Goal: Transaction & Acquisition: Book appointment/travel/reservation

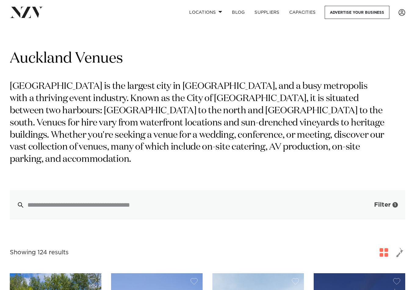
click at [366, 202] on span "button" at bounding box center [365, 205] width 6 height 6
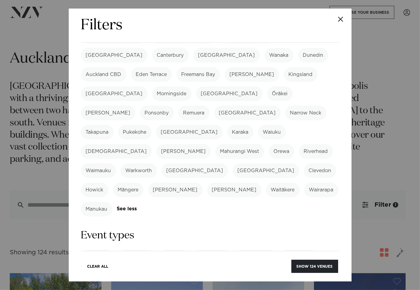
scroll to position [153, 0]
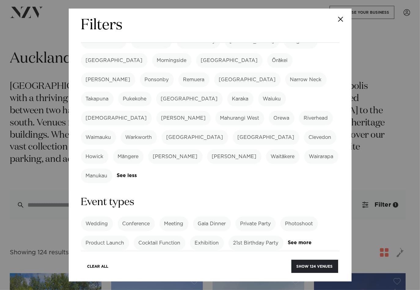
click at [265, 216] on label "Private Party" at bounding box center [255, 223] width 40 height 15
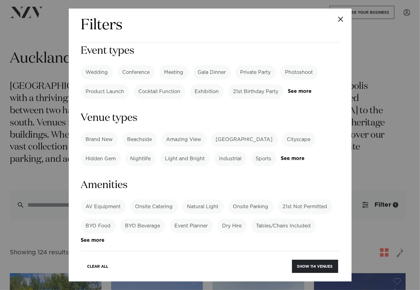
scroll to position [305, 0]
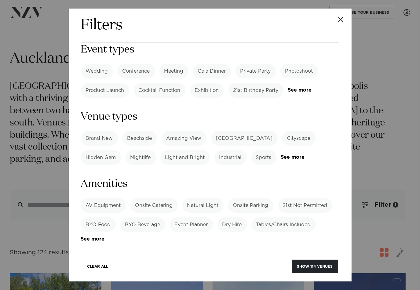
click at [143, 217] on label "BYO Beverage" at bounding box center [142, 224] width 45 height 15
click at [96, 217] on label "BYO Food" at bounding box center [98, 224] width 35 height 15
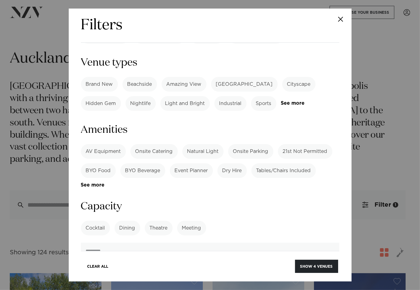
scroll to position [366, 0]
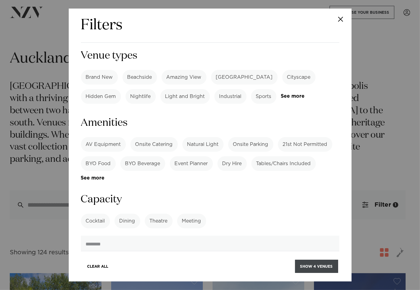
click at [311, 267] on button "Show 4 venues" at bounding box center [316, 266] width 43 height 13
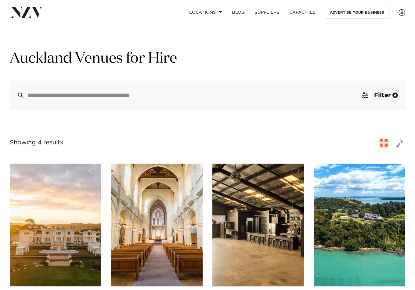
click at [64, 212] on img at bounding box center [56, 225] width 92 height 123
click at [385, 96] on span "Filter" at bounding box center [382, 95] width 16 height 6
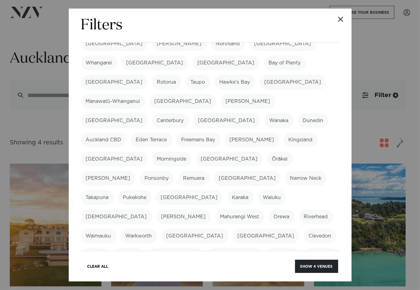
scroll to position [61, 0]
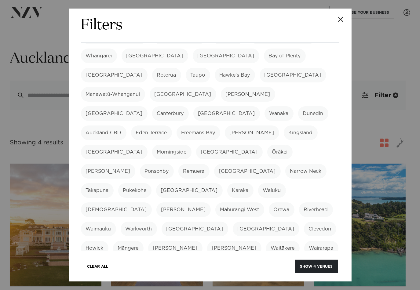
click at [172, 125] on label "Eden Terrace" at bounding box center [151, 132] width 41 height 15
click at [126, 125] on label "Auckland CBD" at bounding box center [103, 132] width 45 height 15
click at [220, 125] on label "Freemans Bay" at bounding box center [198, 132] width 44 height 15
click at [279, 125] on label "[PERSON_NAME]" at bounding box center [252, 132] width 54 height 15
click at [284, 125] on label "Kingsland" at bounding box center [301, 132] width 34 height 15
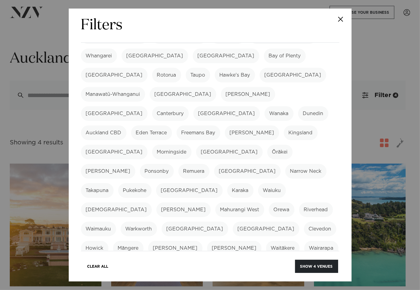
click at [138, 145] on label "Mission Bay" at bounding box center [114, 152] width 67 height 15
click at [181, 145] on label "Morningside" at bounding box center [171, 152] width 39 height 15
click at [222, 145] on label "Mount Eden" at bounding box center [229, 152] width 67 height 15
click at [267, 145] on label "Ōrākei" at bounding box center [279, 152] width 25 height 15
click at [135, 164] on label "Parnell" at bounding box center [108, 171] width 54 height 15
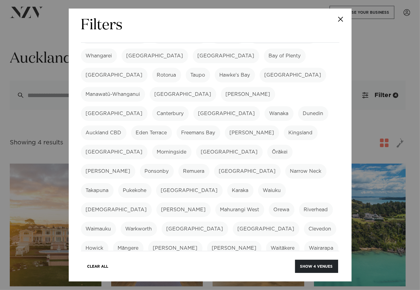
click at [140, 164] on label "Ponsonby" at bounding box center [157, 171] width 34 height 15
click at [178, 164] on label "Remuera" at bounding box center [193, 171] width 31 height 15
click at [214, 164] on label "Albany" at bounding box center [247, 171] width 67 height 15
click at [285, 164] on label "Narrow Neck" at bounding box center [305, 171] width 41 height 15
click at [114, 183] on label "Takapuna" at bounding box center [97, 190] width 33 height 15
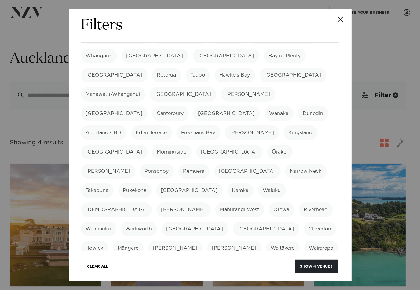
click at [299, 202] on label "Riverhead" at bounding box center [316, 209] width 34 height 15
click at [116, 222] on label "Waimauku" at bounding box center [98, 229] width 35 height 15
click at [294, 202] on label "Orewa" at bounding box center [282, 209] width 26 height 15
click at [152, 202] on label "Kumeū" at bounding box center [116, 209] width 71 height 15
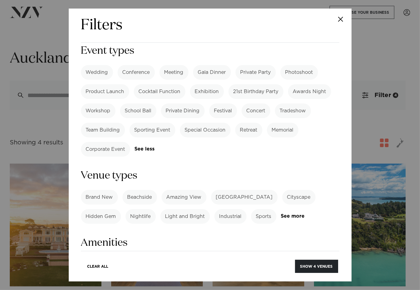
scroll to position [305, 0]
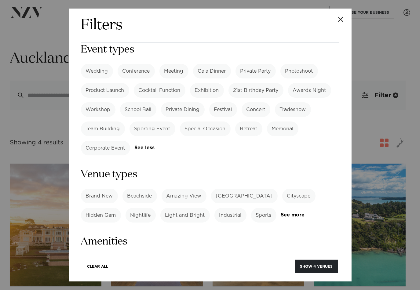
click at [146, 275] on label "BYO Beverage" at bounding box center [142, 282] width 45 height 15
click at [99, 275] on label "BYO Food" at bounding box center [98, 282] width 35 height 15
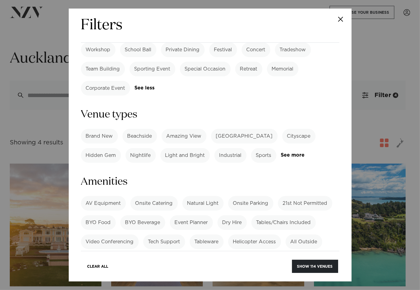
scroll to position [366, 0]
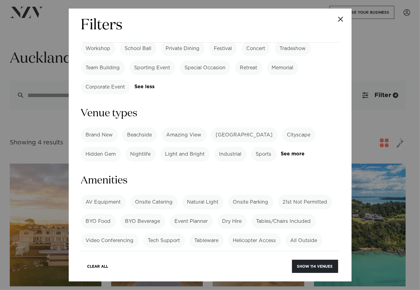
click at [144, 214] on label "BYO Beverage" at bounding box center [142, 221] width 45 height 15
click at [312, 266] on button "Show 9 venues" at bounding box center [316, 266] width 43 height 13
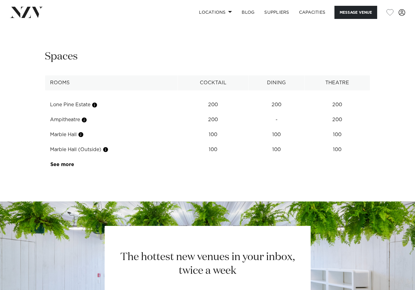
scroll to position [580, 0]
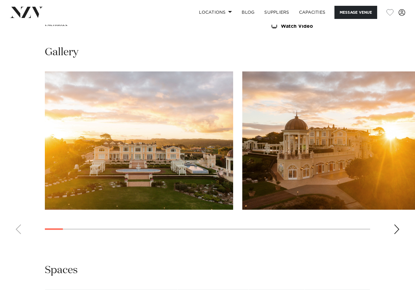
click at [18, 111] on swiper-container at bounding box center [207, 155] width 415 height 168
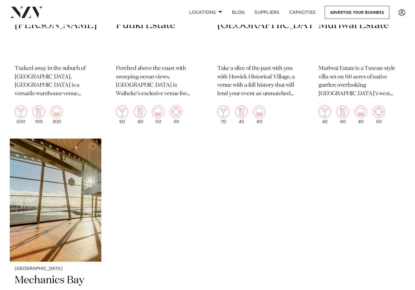
scroll to position [732, 0]
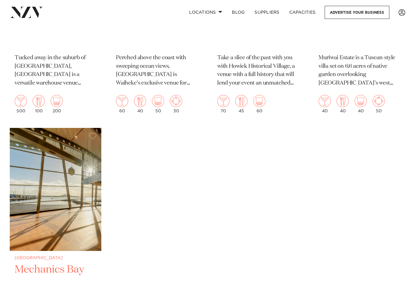
click at [68, 128] on img at bounding box center [56, 189] width 92 height 123
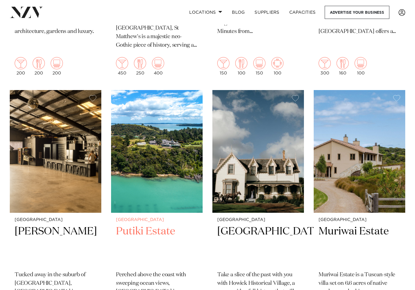
scroll to position [485, 0]
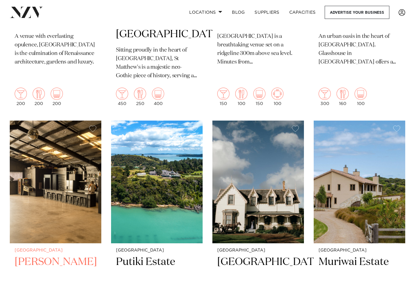
click at [47, 121] on img at bounding box center [56, 182] width 92 height 123
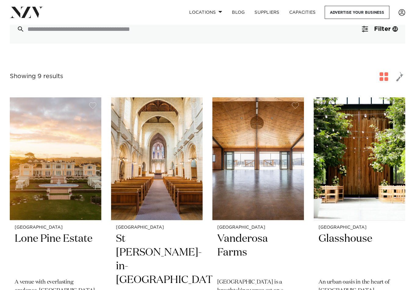
scroll to position [209, 0]
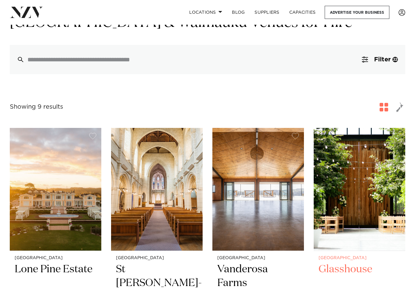
click at [365, 128] on img at bounding box center [360, 189] width 92 height 123
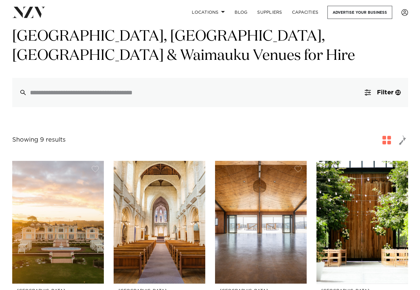
scroll to position [0, 0]
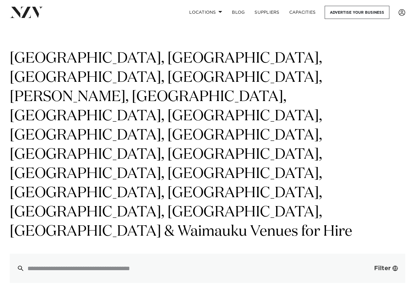
click at [378, 265] on span "Filter" at bounding box center [382, 268] width 16 height 6
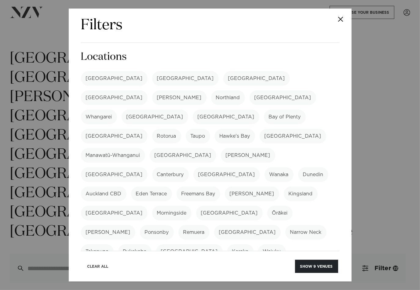
click at [94, 265] on button "Clear All" at bounding box center [97, 266] width 31 height 13
click at [102, 76] on label "[GEOGRAPHIC_DATA]" at bounding box center [114, 78] width 67 height 15
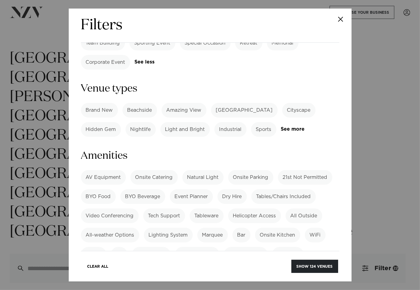
scroll to position [397, 0]
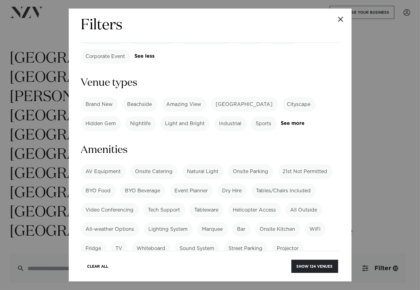
click at [143, 183] on label "BYO Beverage" at bounding box center [142, 190] width 45 height 15
click at [309, 267] on button "Show 11 venues" at bounding box center [316, 266] width 44 height 13
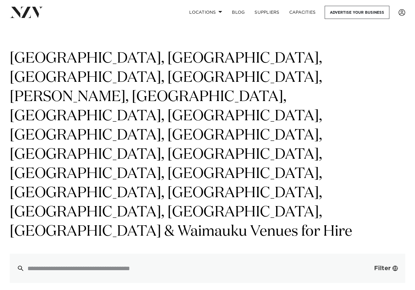
click at [383, 265] on span "Filter" at bounding box center [382, 268] width 16 height 6
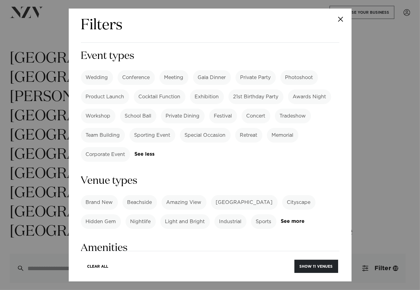
scroll to position [305, 0]
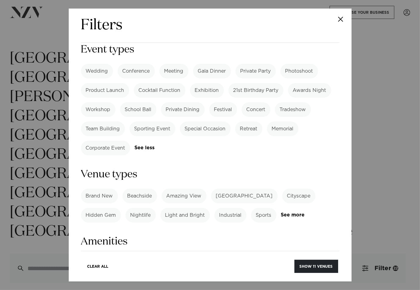
click at [136, 275] on label "BYO Beverage" at bounding box center [142, 282] width 45 height 15
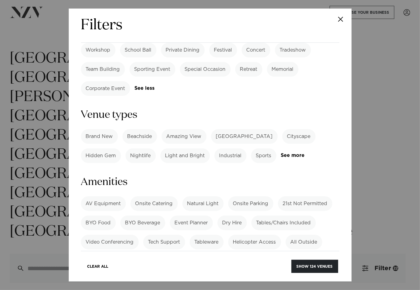
scroll to position [366, 0]
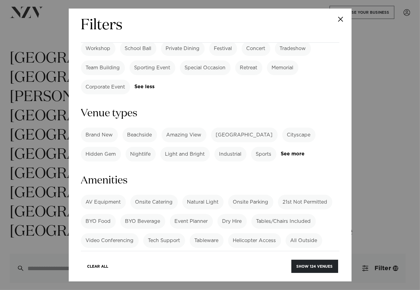
click at [236, 214] on label "Dry Hire" at bounding box center [231, 221] width 29 height 15
click at [234, 214] on label "Dry Hire" at bounding box center [231, 221] width 29 height 15
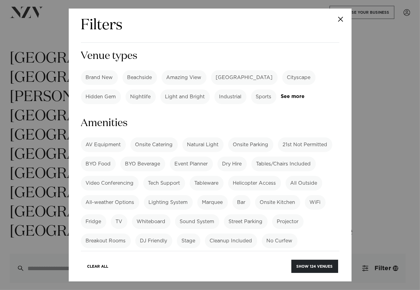
scroll to position [427, 0]
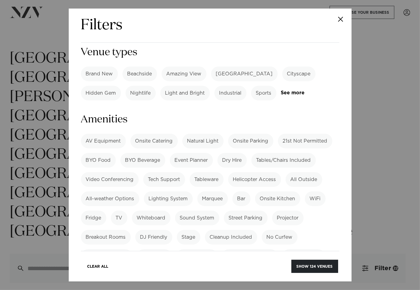
click at [301, 249] on label "BYO Catering" at bounding box center [303, 256] width 43 height 15
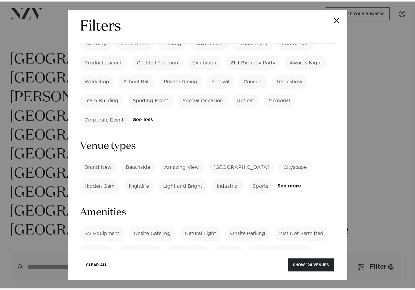
scroll to position [395, 0]
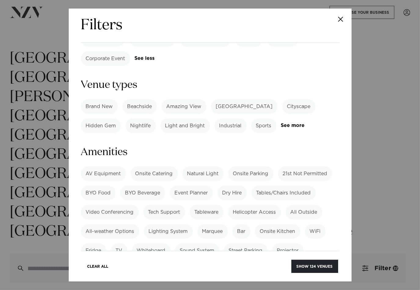
click at [75, 39] on div "Filters Search Type Venue Supplier See more Locations Auckland Wellington Chris…" at bounding box center [210, 145] width 283 height 273
click at [309, 269] on button "Show 124 venues" at bounding box center [314, 266] width 47 height 13
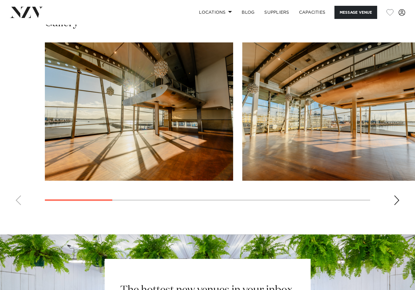
scroll to position [458, 0]
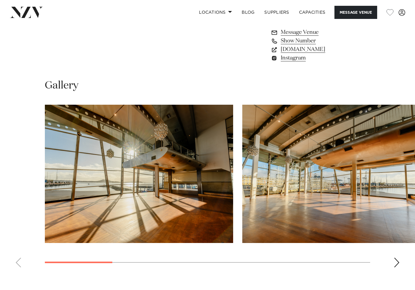
click at [398, 262] on div "Next slide" at bounding box center [397, 263] width 6 height 10
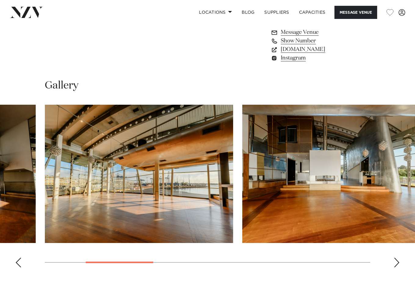
click at [398, 262] on div "Next slide" at bounding box center [397, 263] width 6 height 10
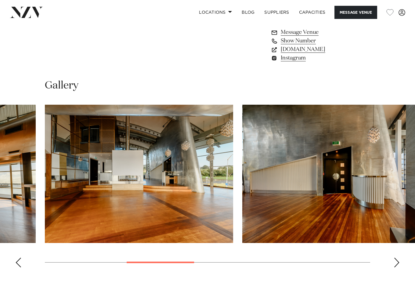
click at [398, 262] on div "Next slide" at bounding box center [397, 263] width 6 height 10
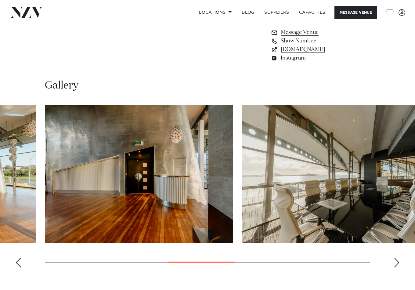
click at [398, 262] on div "Next slide" at bounding box center [397, 263] width 6 height 10
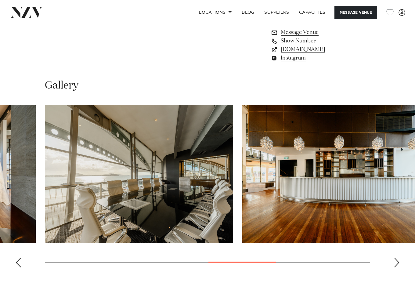
click at [398, 262] on div "Next slide" at bounding box center [397, 263] width 6 height 10
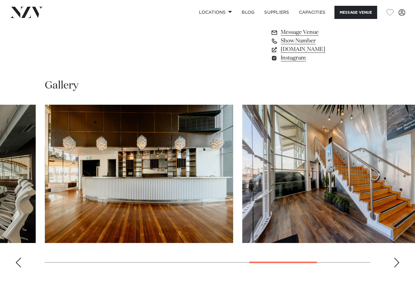
click at [398, 262] on div "Next slide" at bounding box center [397, 263] width 6 height 10
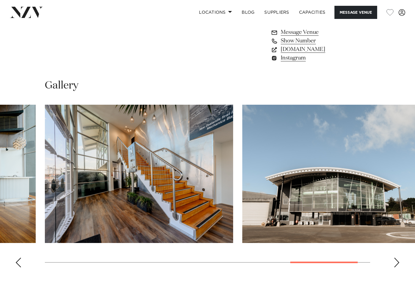
click at [398, 262] on div "Next slide" at bounding box center [397, 263] width 6 height 10
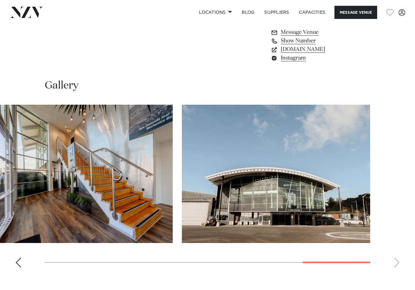
click at [398, 262] on swiper-container at bounding box center [207, 189] width 415 height 168
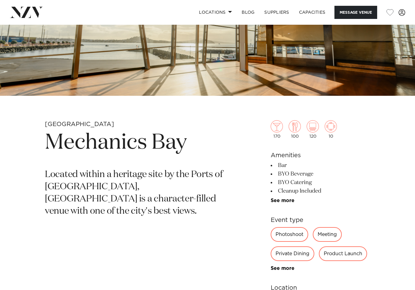
scroll to position [61, 0]
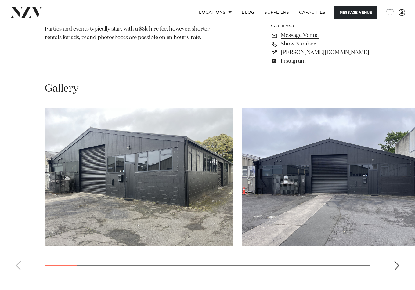
scroll to position [458, 0]
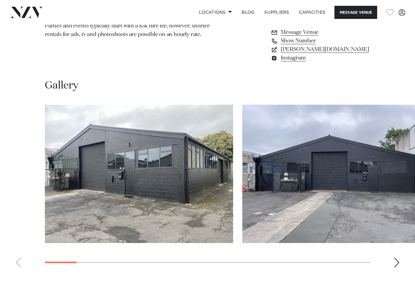
click at [400, 263] on swiper-container at bounding box center [207, 189] width 415 height 168
click at [397, 262] on div "Next slide" at bounding box center [397, 263] width 6 height 10
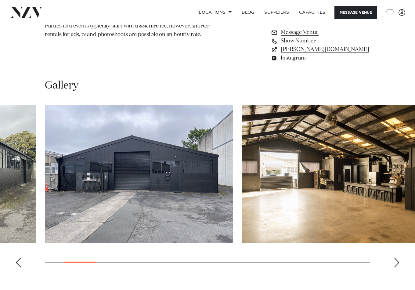
click at [397, 262] on div "Next slide" at bounding box center [397, 263] width 6 height 10
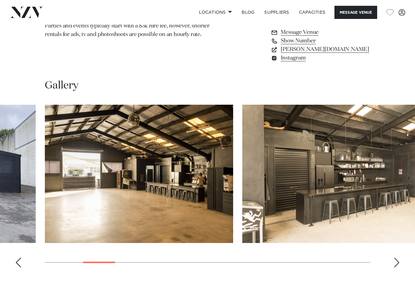
click at [397, 262] on div "Next slide" at bounding box center [397, 263] width 6 height 10
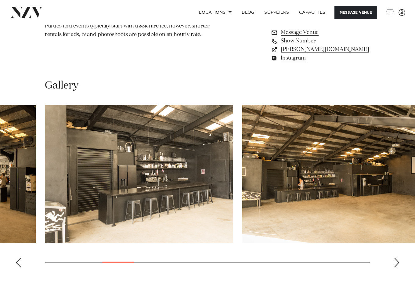
click at [397, 262] on div "Next slide" at bounding box center [397, 263] width 6 height 10
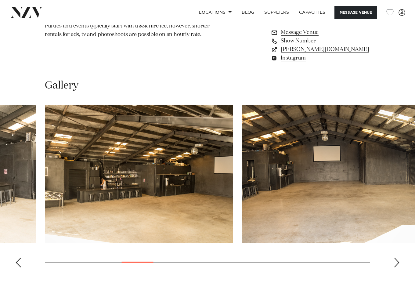
click at [397, 262] on div "Next slide" at bounding box center [397, 263] width 6 height 10
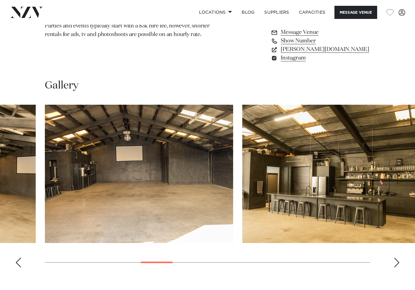
click at [397, 262] on div "Next slide" at bounding box center [397, 263] width 6 height 10
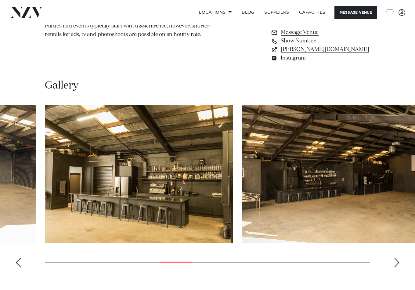
click at [397, 262] on div "Next slide" at bounding box center [397, 263] width 6 height 10
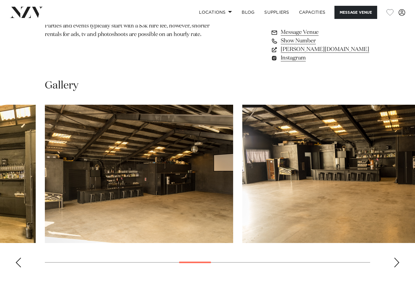
click at [397, 262] on div "Next slide" at bounding box center [397, 263] width 6 height 10
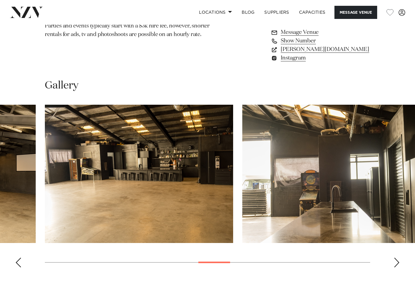
click at [397, 262] on div "Next slide" at bounding box center [397, 263] width 6 height 10
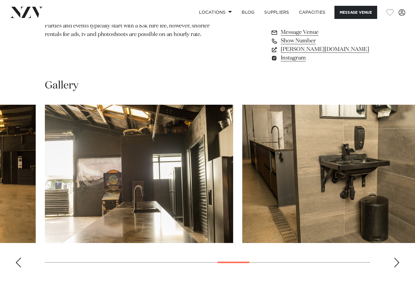
click at [397, 262] on div "Next slide" at bounding box center [397, 263] width 6 height 10
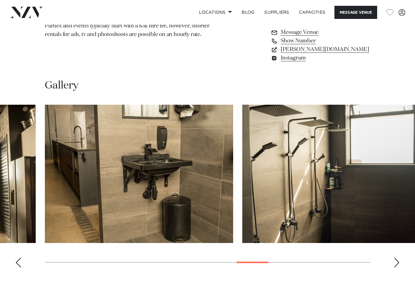
click at [397, 262] on div "Next slide" at bounding box center [397, 263] width 6 height 10
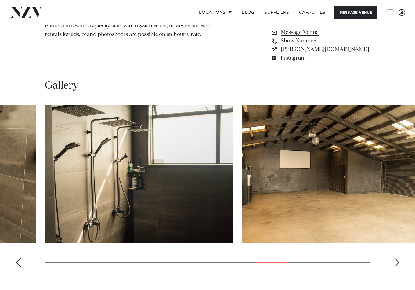
click at [397, 262] on div "Next slide" at bounding box center [397, 263] width 6 height 10
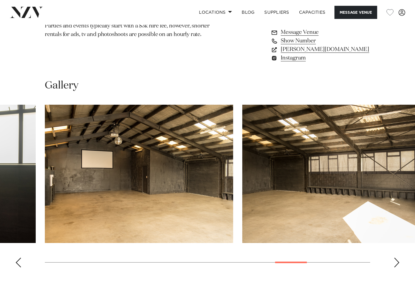
click at [397, 262] on div "Next slide" at bounding box center [397, 263] width 6 height 10
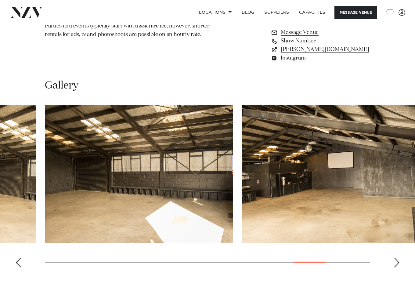
click at [397, 262] on div "Next slide" at bounding box center [397, 263] width 6 height 10
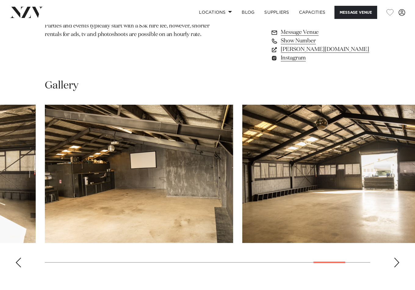
click at [397, 262] on div "Next slide" at bounding box center [397, 263] width 6 height 10
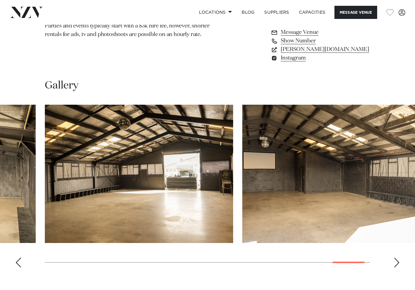
click at [397, 262] on div "Next slide" at bounding box center [397, 263] width 6 height 10
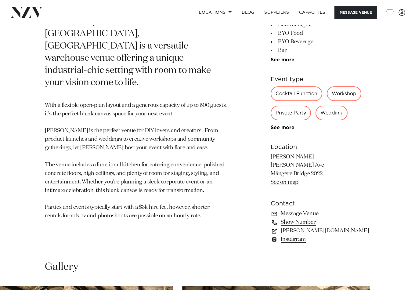
scroll to position [275, 0]
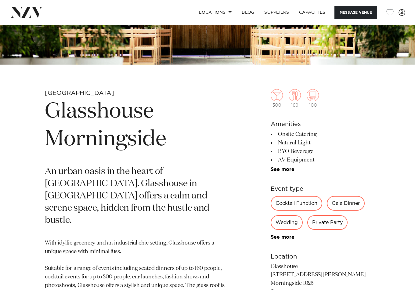
scroll to position [122, 0]
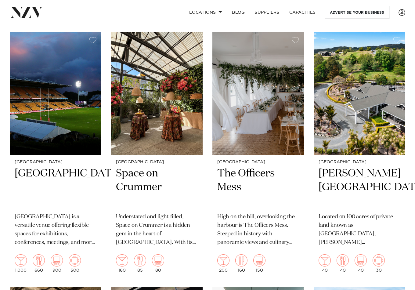
scroll to position [4089, 0]
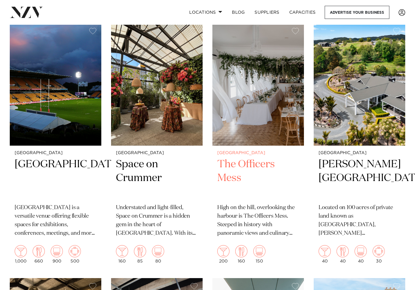
click at [253, 84] on img at bounding box center [258, 84] width 92 height 123
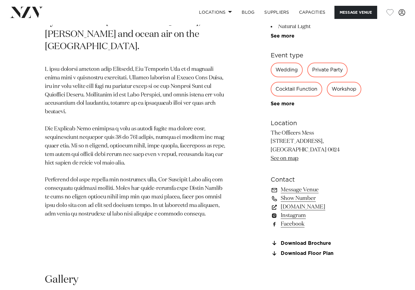
scroll to position [305, 0]
